Goal: Task Accomplishment & Management: Use online tool/utility

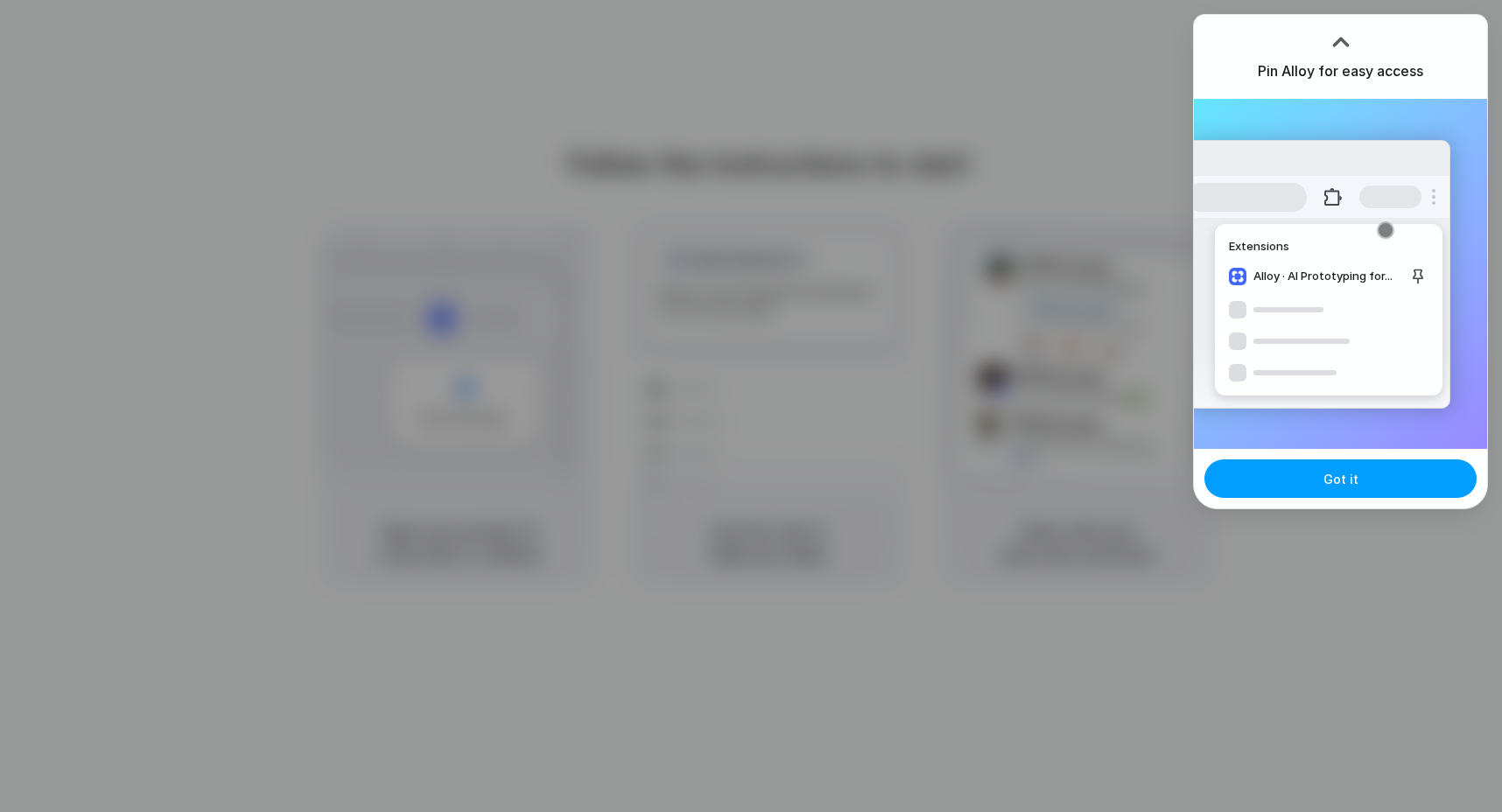
click at [1298, 476] on button "Got it" at bounding box center [1341, 479] width 273 height 39
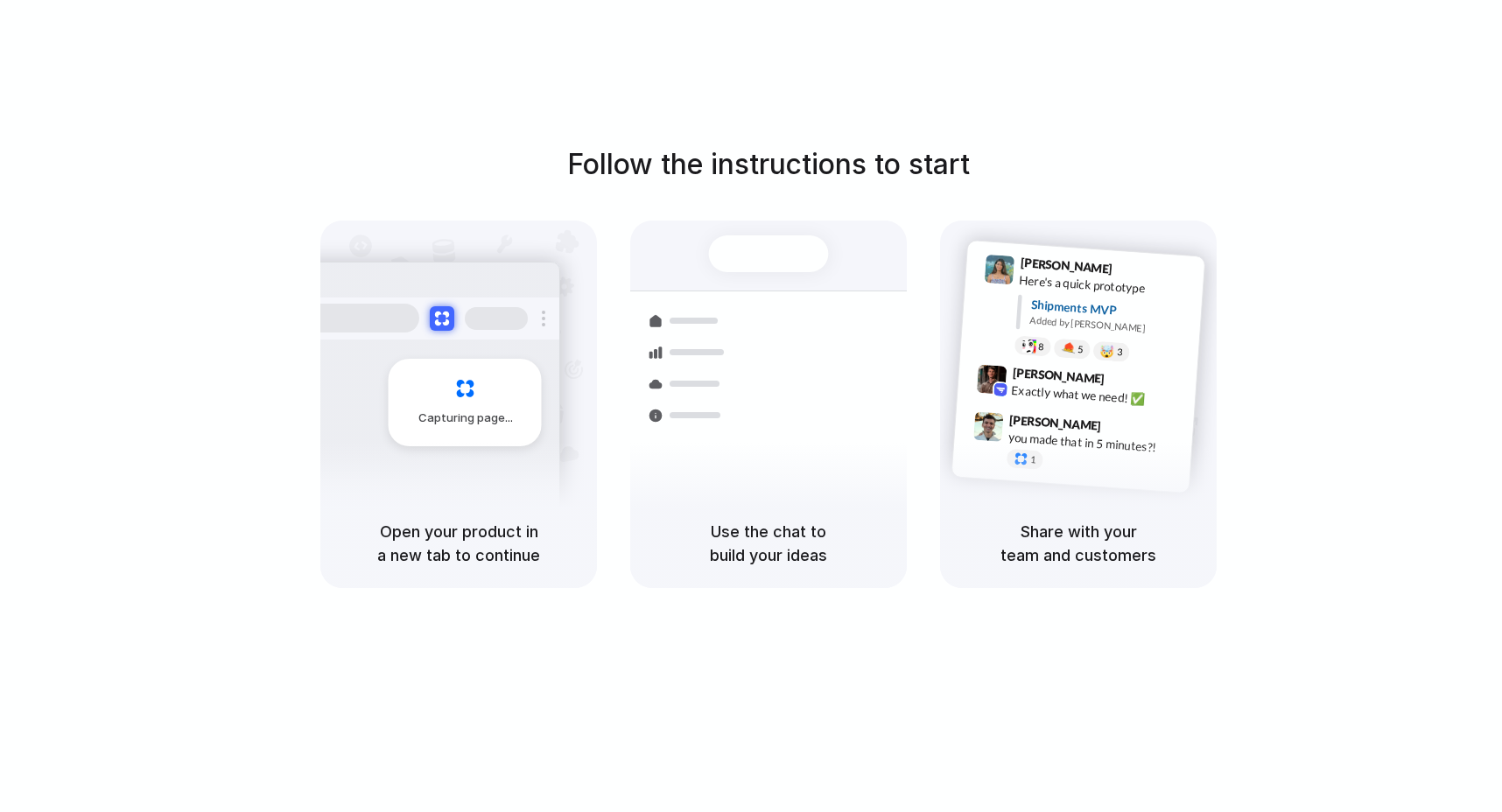
click at [906, 661] on div "Follow the instructions to start Capturing page Open your product in a new tab …" at bounding box center [768, 424] width 1536 height 847
click at [870, 553] on h5 "Use the chat to build your ideas" at bounding box center [768, 543] width 235 height 47
click at [1049, 433] on div "you made that in 5 minutes?!" at bounding box center [1094, 443] width 175 height 30
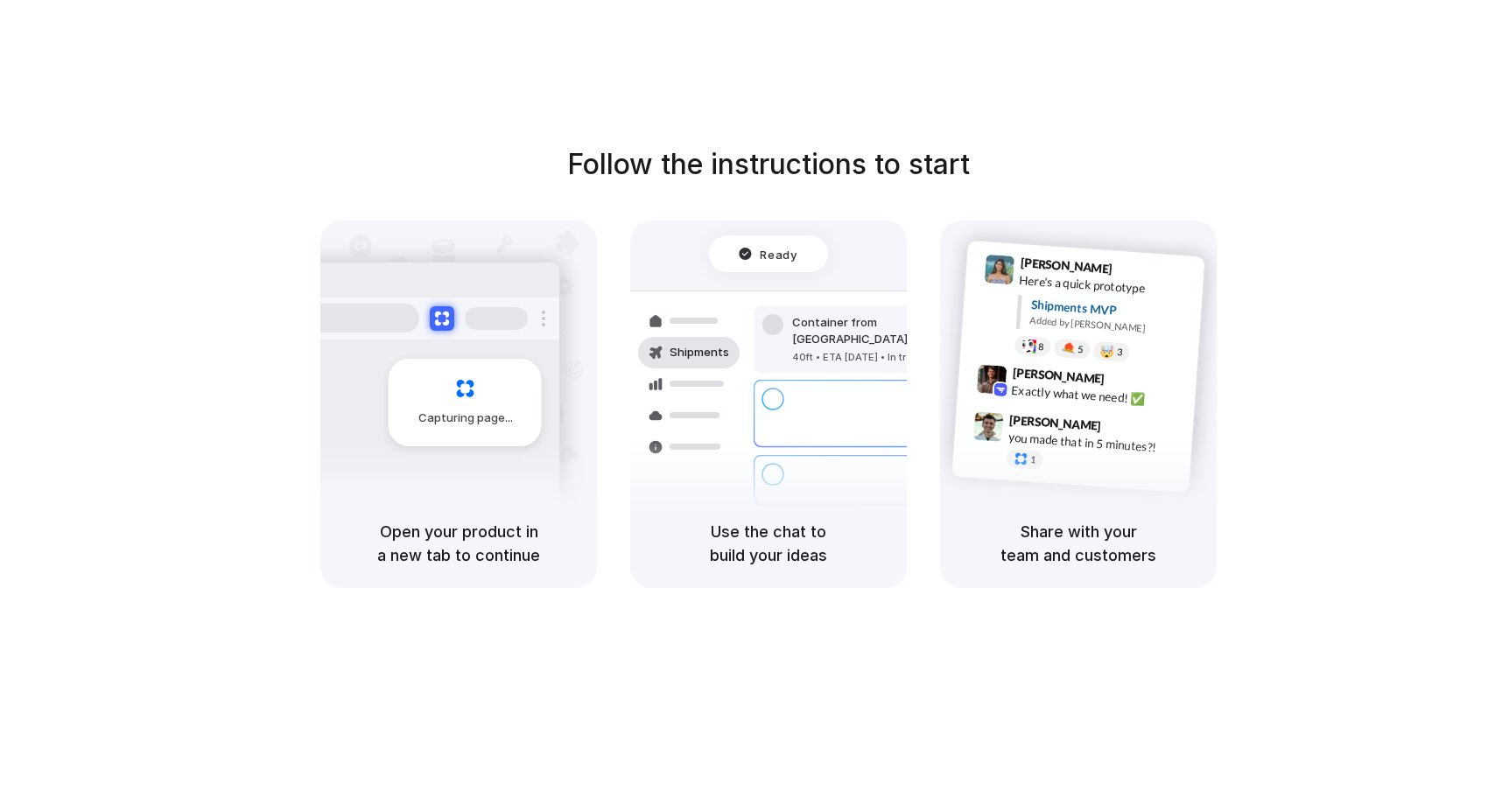
click at [1055, 485] on div "[PERSON_NAME] 9:41 AM Here's a quick prototype Shipments MVP Added by [PERSON_N…" at bounding box center [1078, 360] width 276 height 278
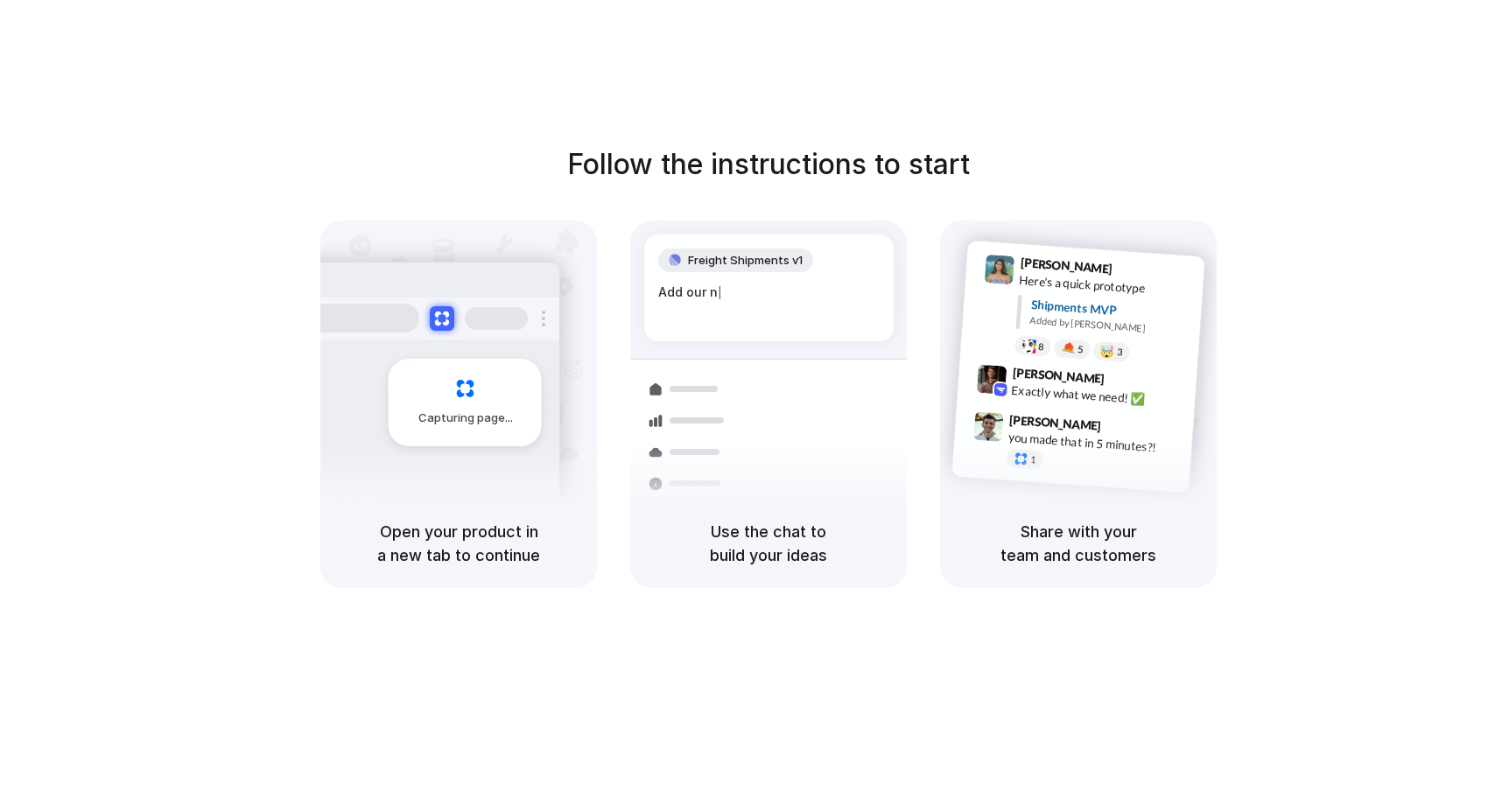
click at [710, 300] on div "Add our n |" at bounding box center [769, 292] width 222 height 19
click at [407, 374] on div "Capturing page" at bounding box center [465, 402] width 153 height 87
click at [471, 471] on div "Capturing page" at bounding box center [427, 396] width 264 height 269
click at [1079, 338] on div "5" at bounding box center [1071, 348] width 38 height 21
click at [1102, 288] on div "Here's a quick prototype" at bounding box center [1106, 285] width 175 height 30
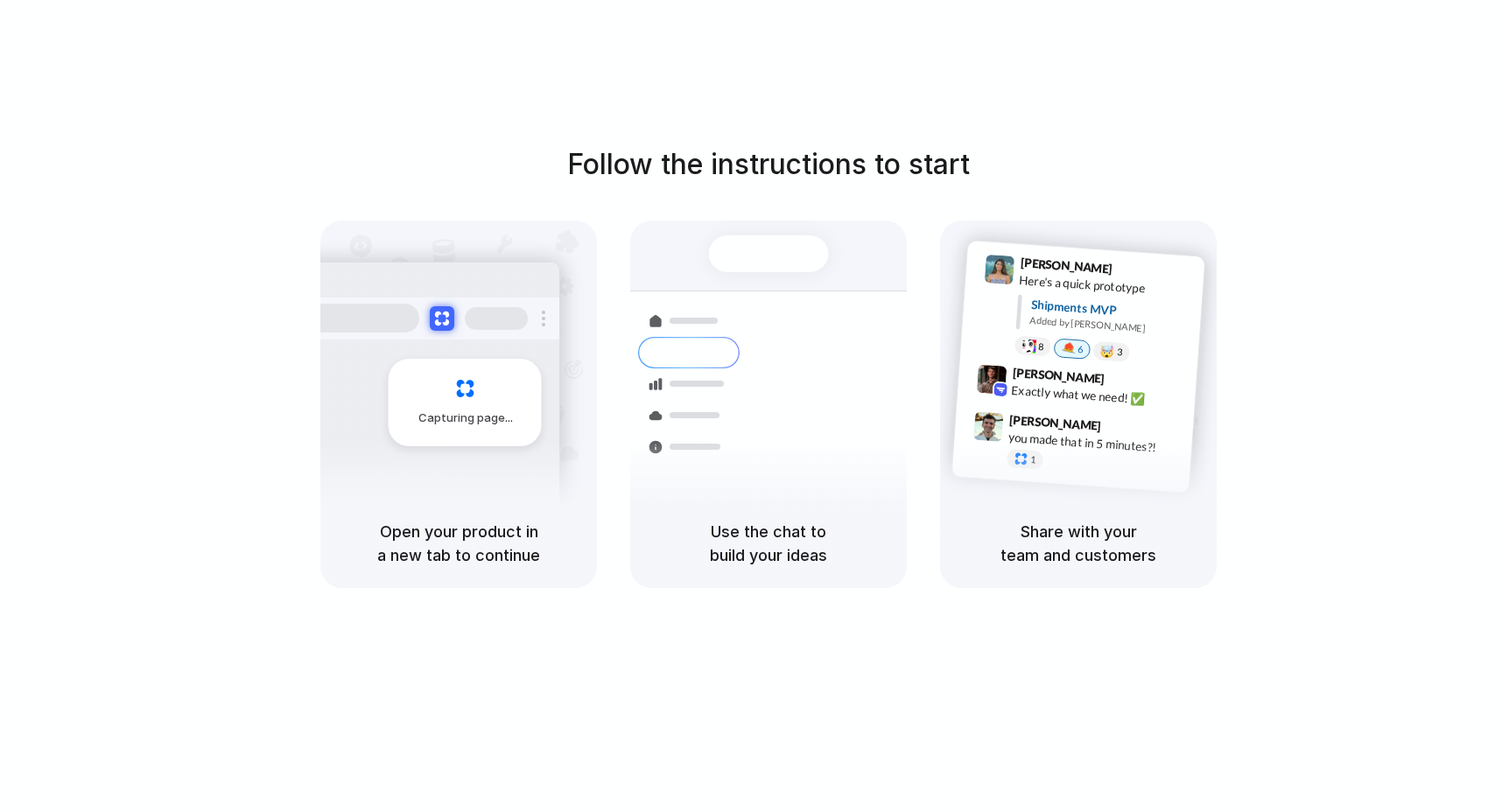
click at [1104, 148] on div "Follow the instructions to start Capturing page Open your product in a new tab …" at bounding box center [769, 365] width 1502 height 444
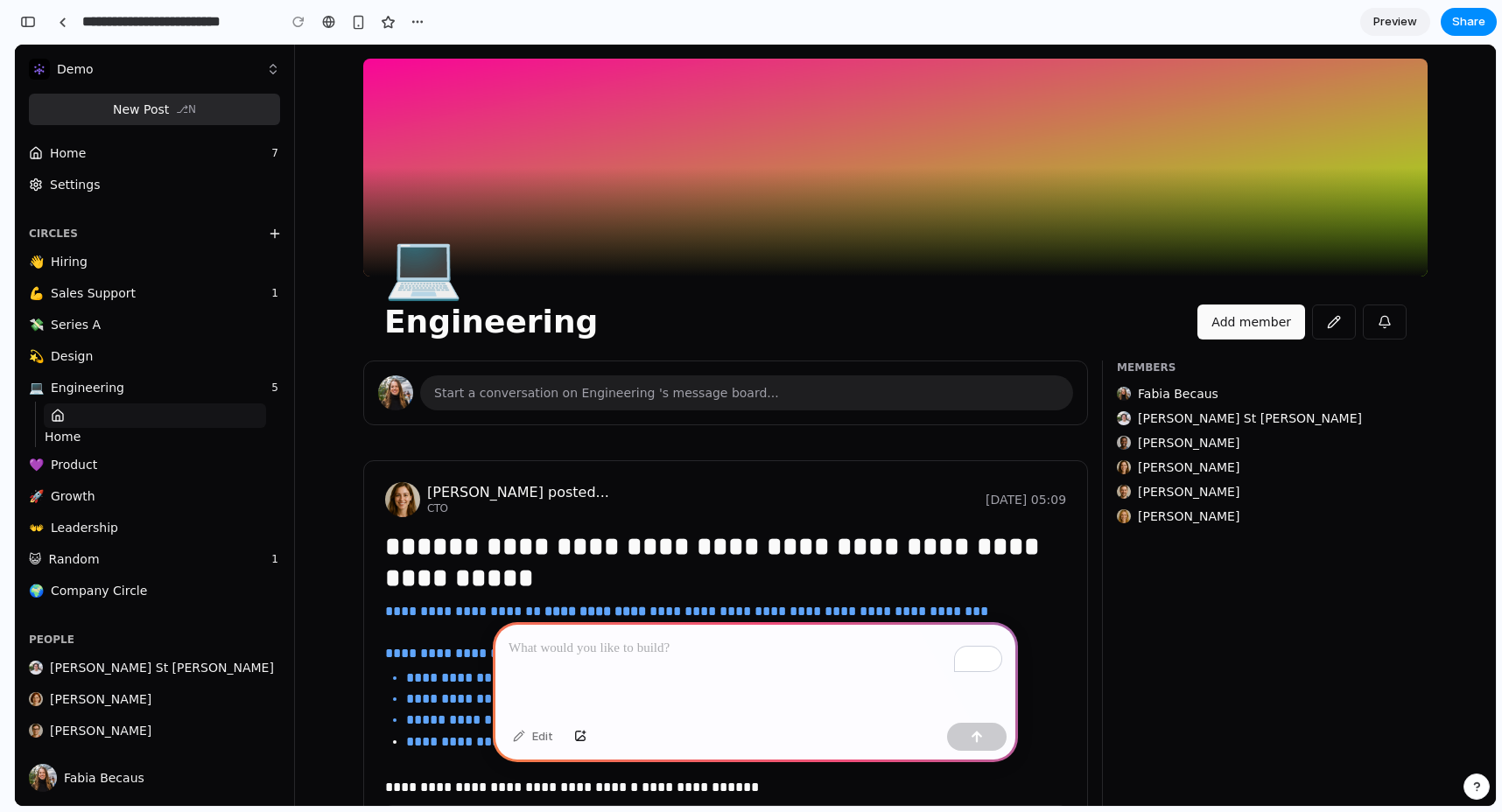
click at [810, 679] on div "To enrich screen reader interactions, please activate Accessibility in Grammarl…" at bounding box center [755, 668] width 525 height 94
click at [796, 679] on div "To enrich screen reader interactions, please activate Accessibility in Grammarl…" at bounding box center [755, 668] width 525 height 94
click at [699, 662] on div "To enrich screen reader interactions, please activate Accessibility in Grammarl…" at bounding box center [755, 668] width 525 height 94
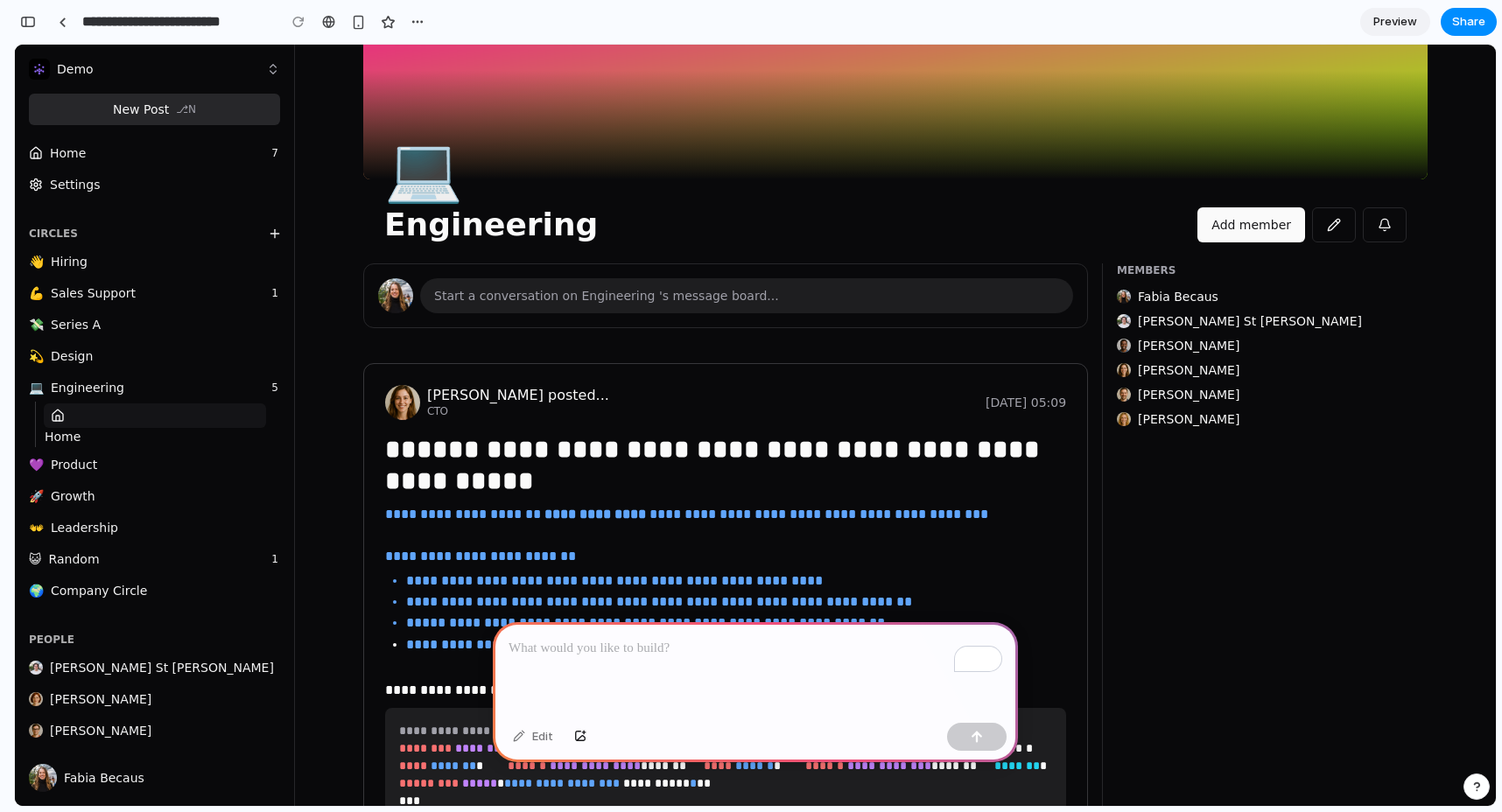
scroll to position [102, 0]
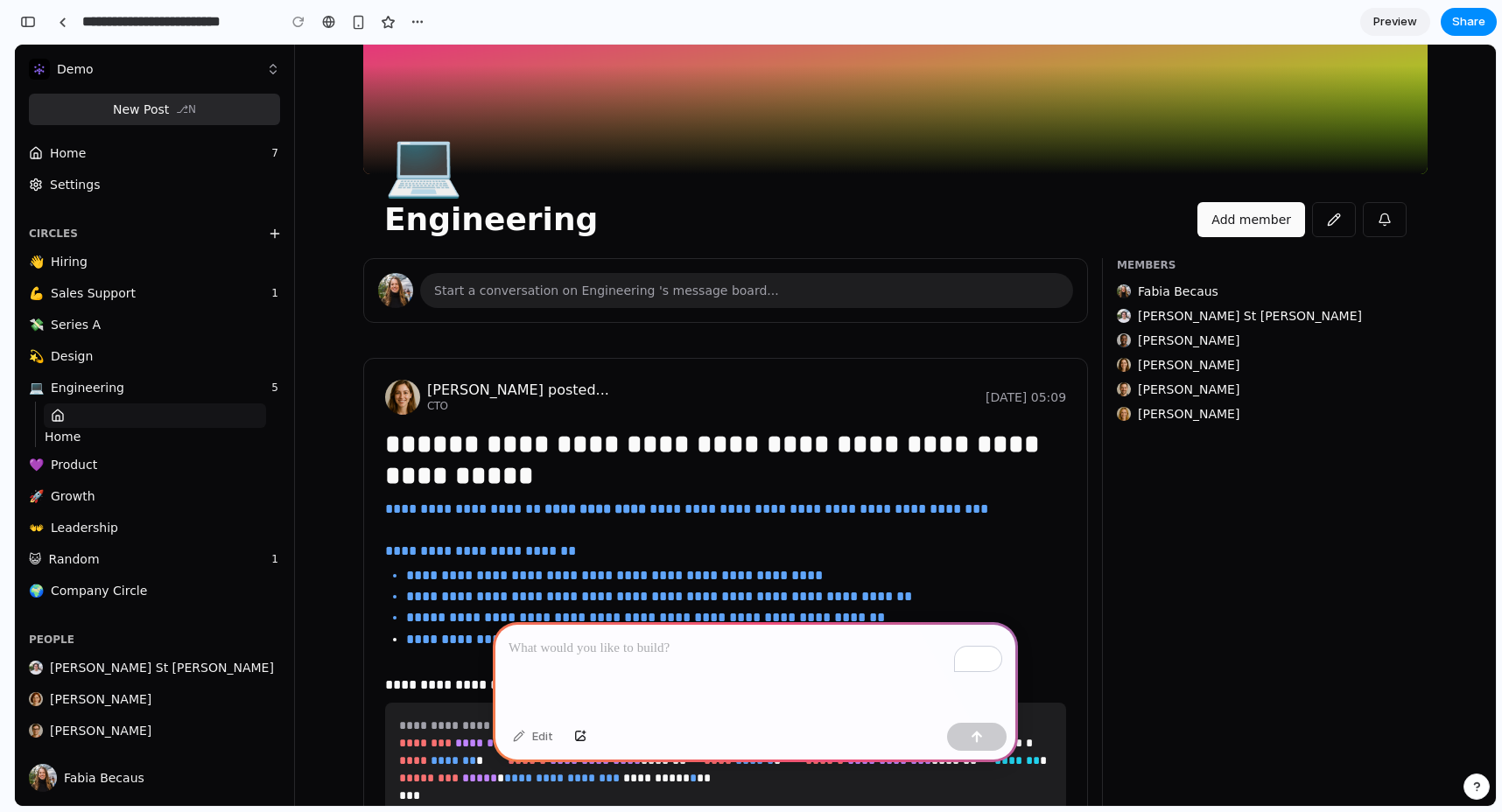
click at [725, 675] on div "To enrich screen reader interactions, please activate Accessibility in Grammarl…" at bounding box center [755, 668] width 525 height 94
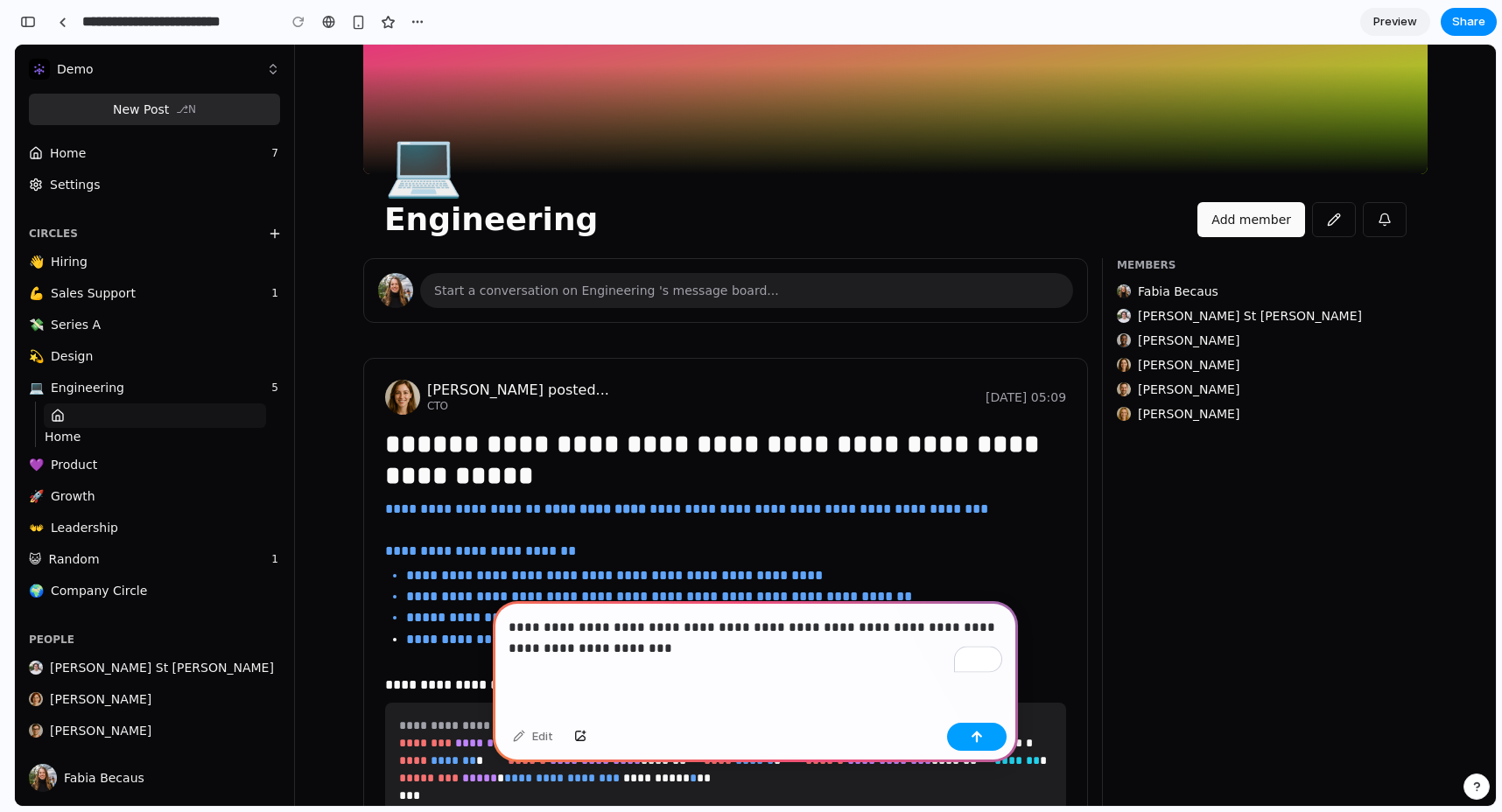
click at [965, 732] on button "button" at bounding box center [976, 737] width 59 height 28
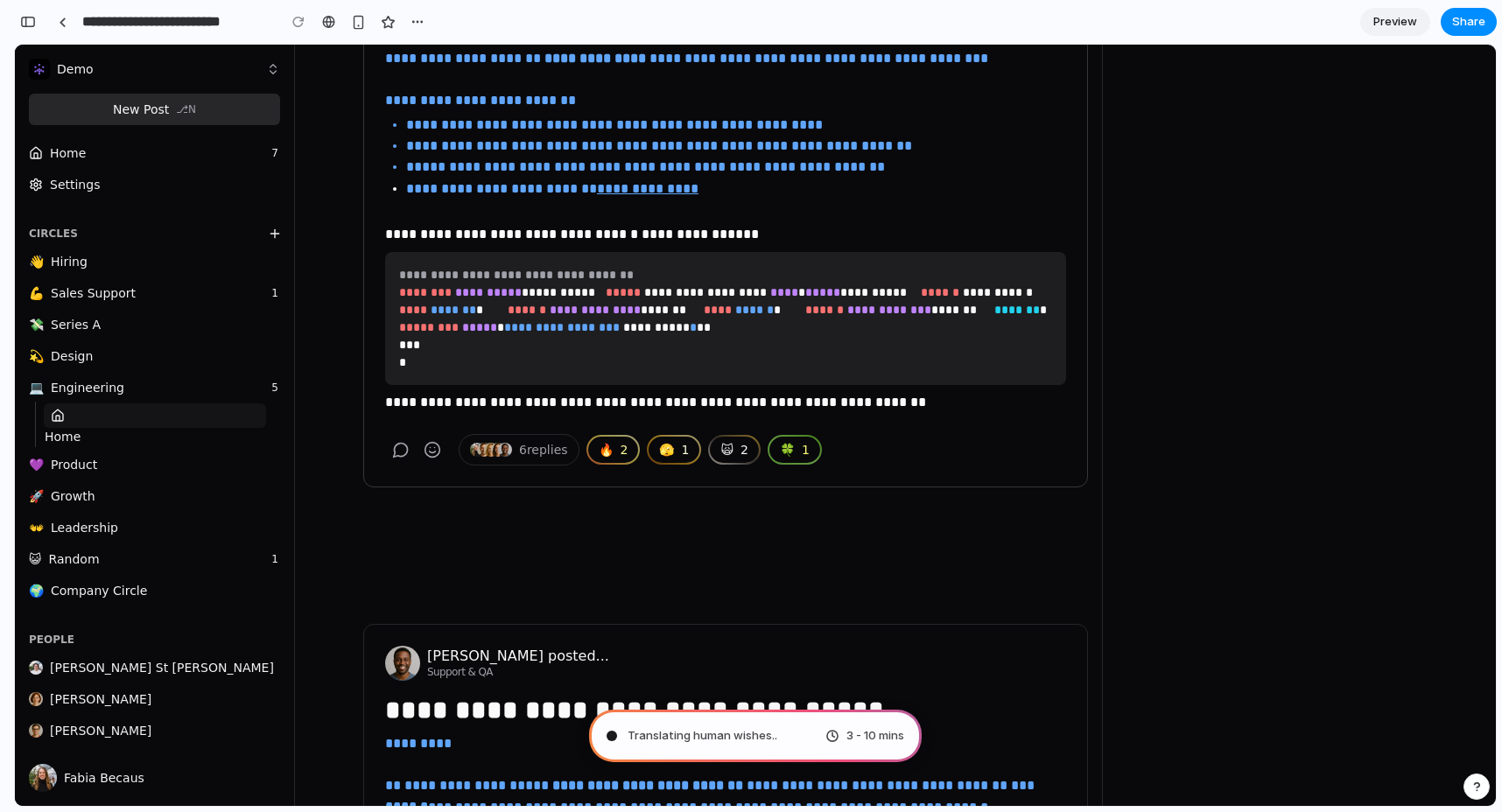
scroll to position [0, 0]
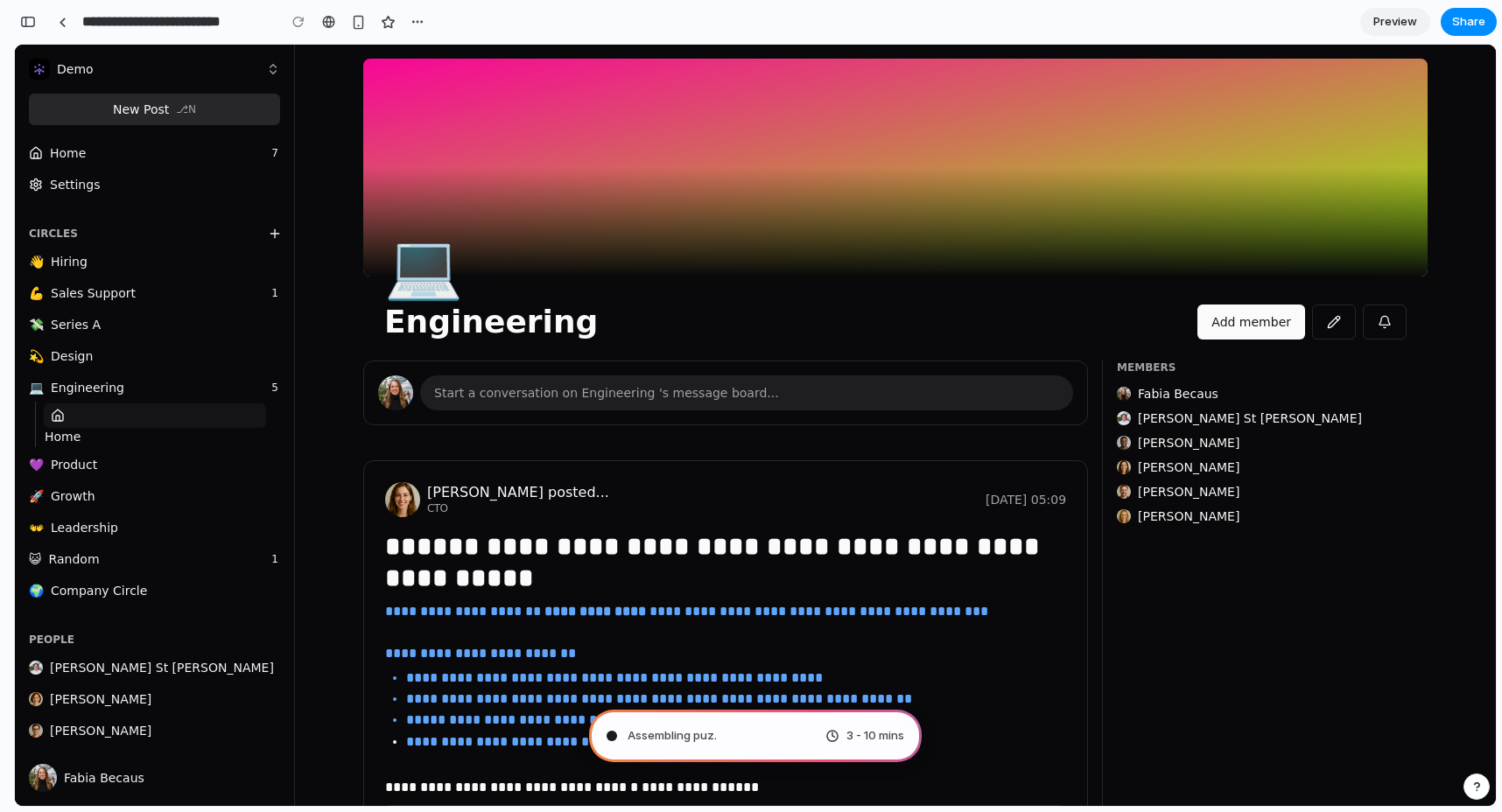
type input "**********"
